Goal: Information Seeking & Learning: Compare options

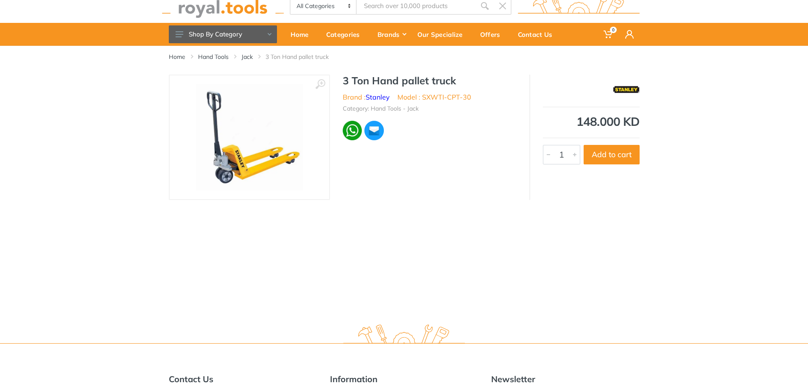
scroll to position [42, 0]
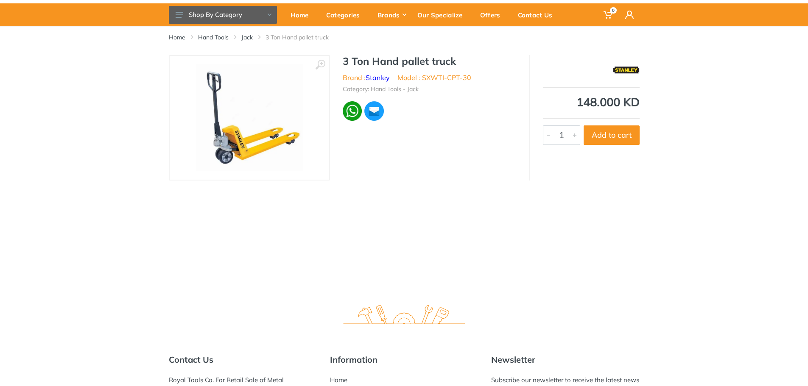
click at [376, 114] on img at bounding box center [373, 111] width 21 height 21
click at [349, 116] on img at bounding box center [353, 111] width 20 height 20
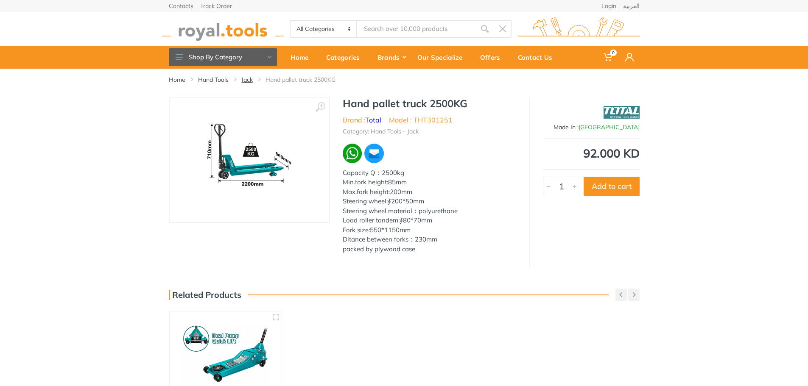
click at [245, 75] on link "Jack" at bounding box center [246, 79] width 11 height 8
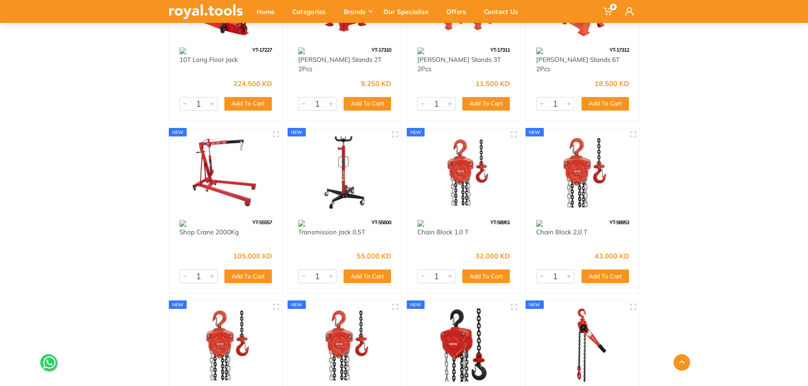
scroll to position [2049, 0]
